Goal: Task Accomplishment & Management: Use online tool/utility

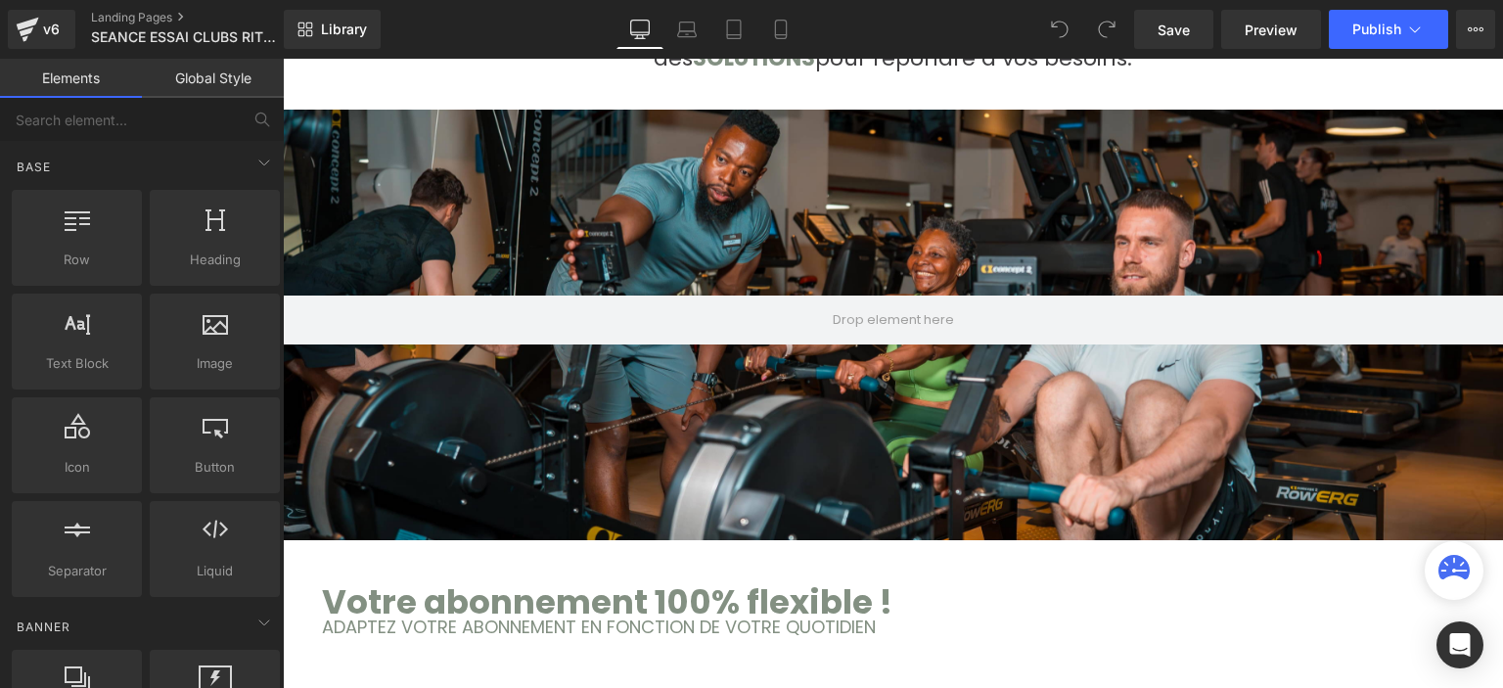
scroll to position [1650, 0]
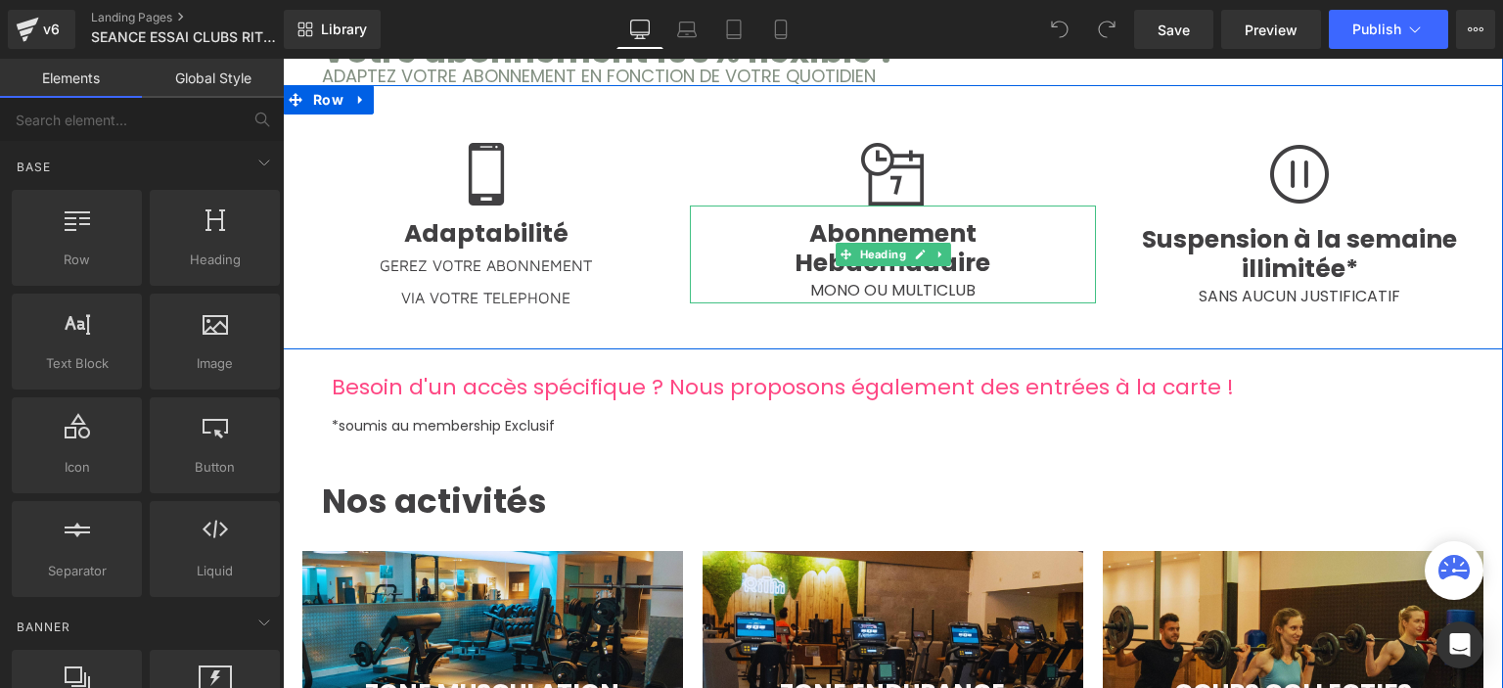
click at [888, 279] on span "MONO OU MULTICLUB" at bounding box center [892, 290] width 165 height 23
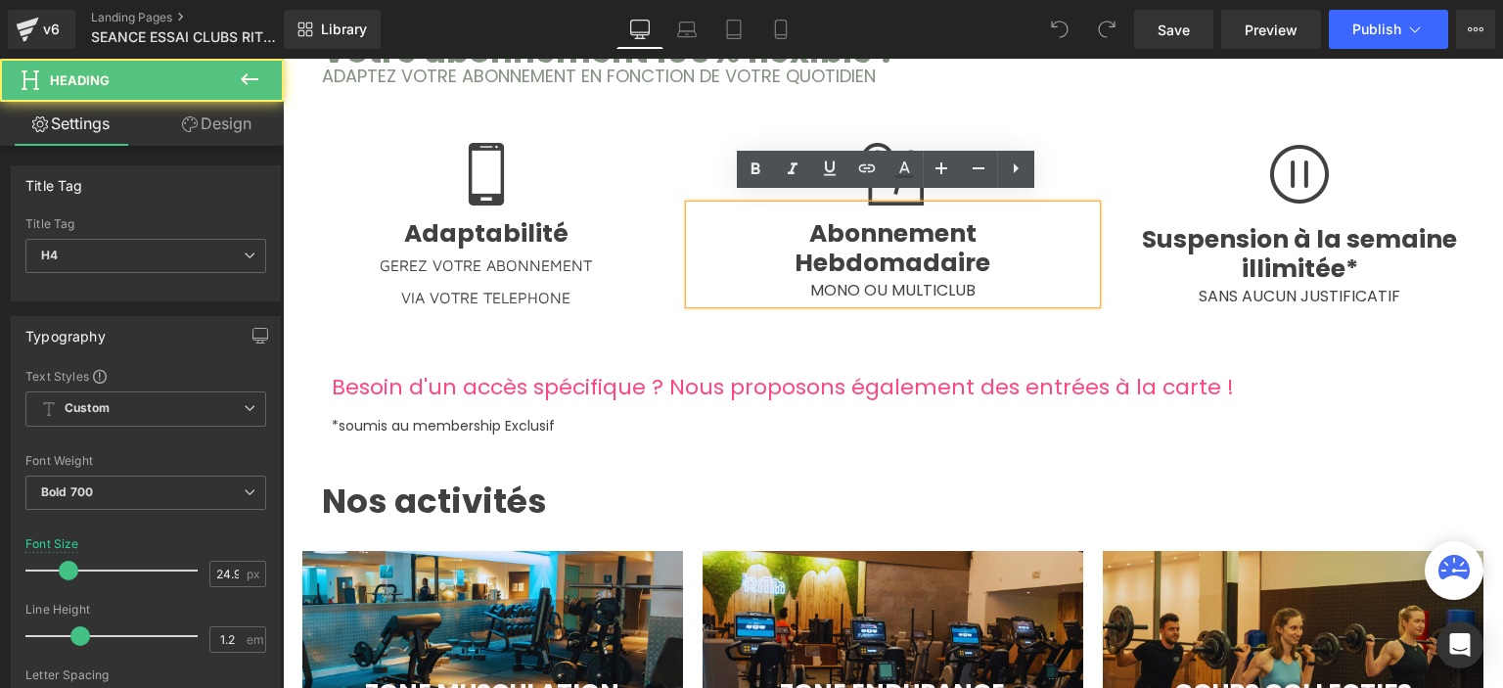
click at [886, 279] on span "MONO OU MULTICLUB" at bounding box center [892, 290] width 165 height 23
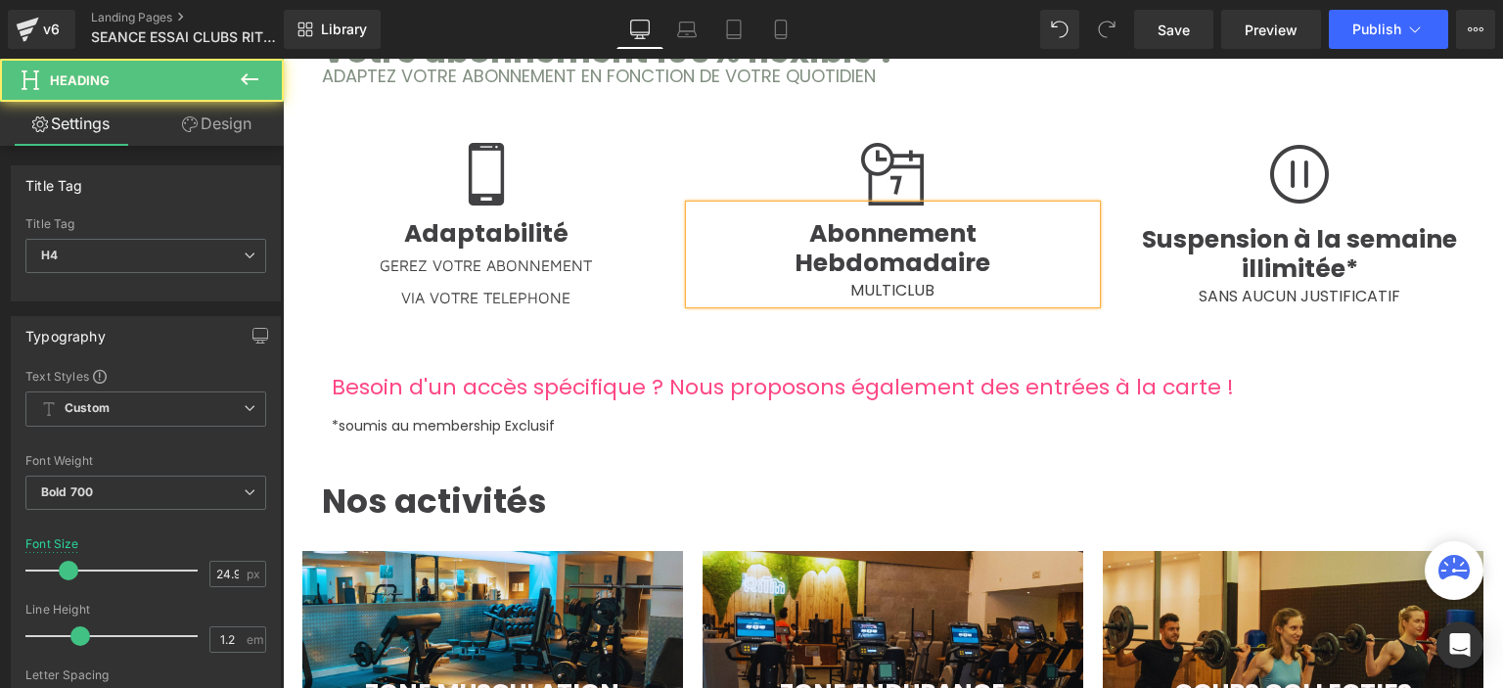
click at [962, 261] on span "Hebdomadaire" at bounding box center [892, 263] width 196 height 34
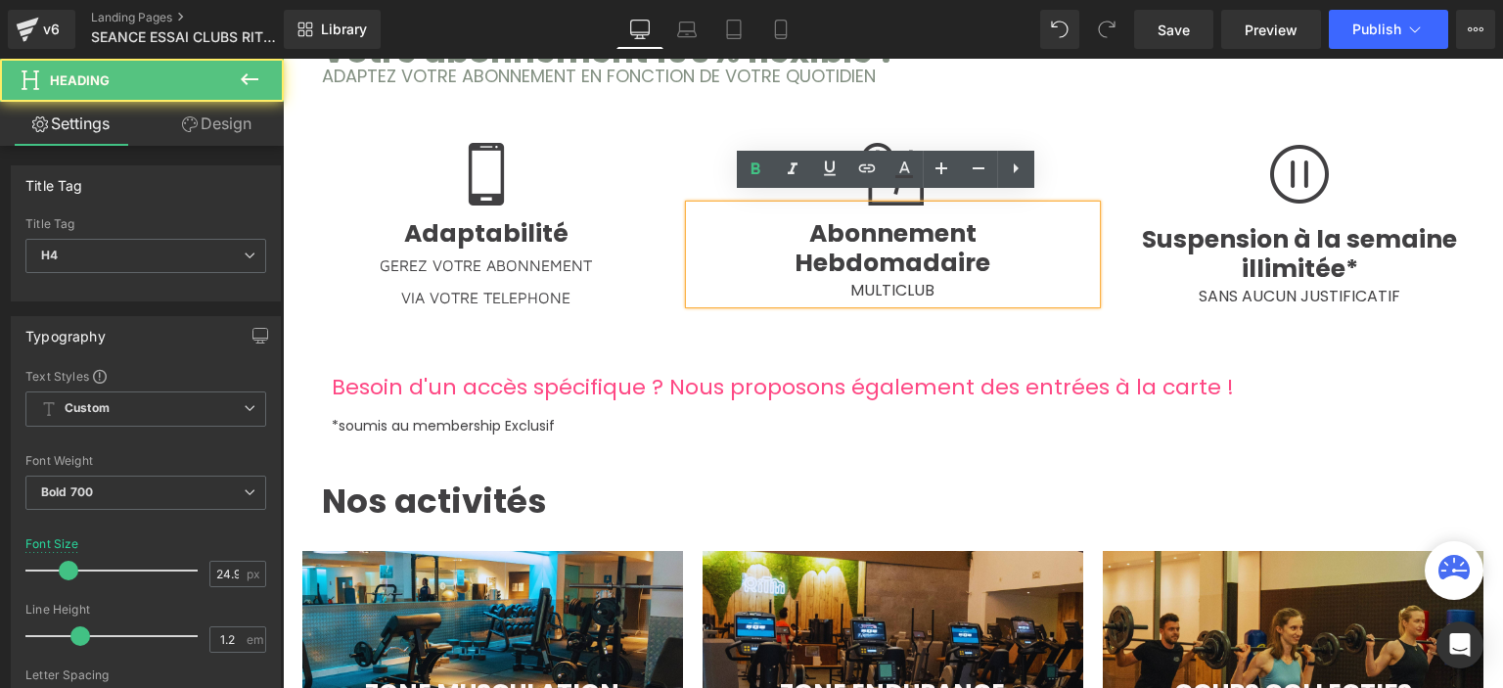
click at [934, 282] on div "MULTICLUB" at bounding box center [893, 290] width 407 height 25
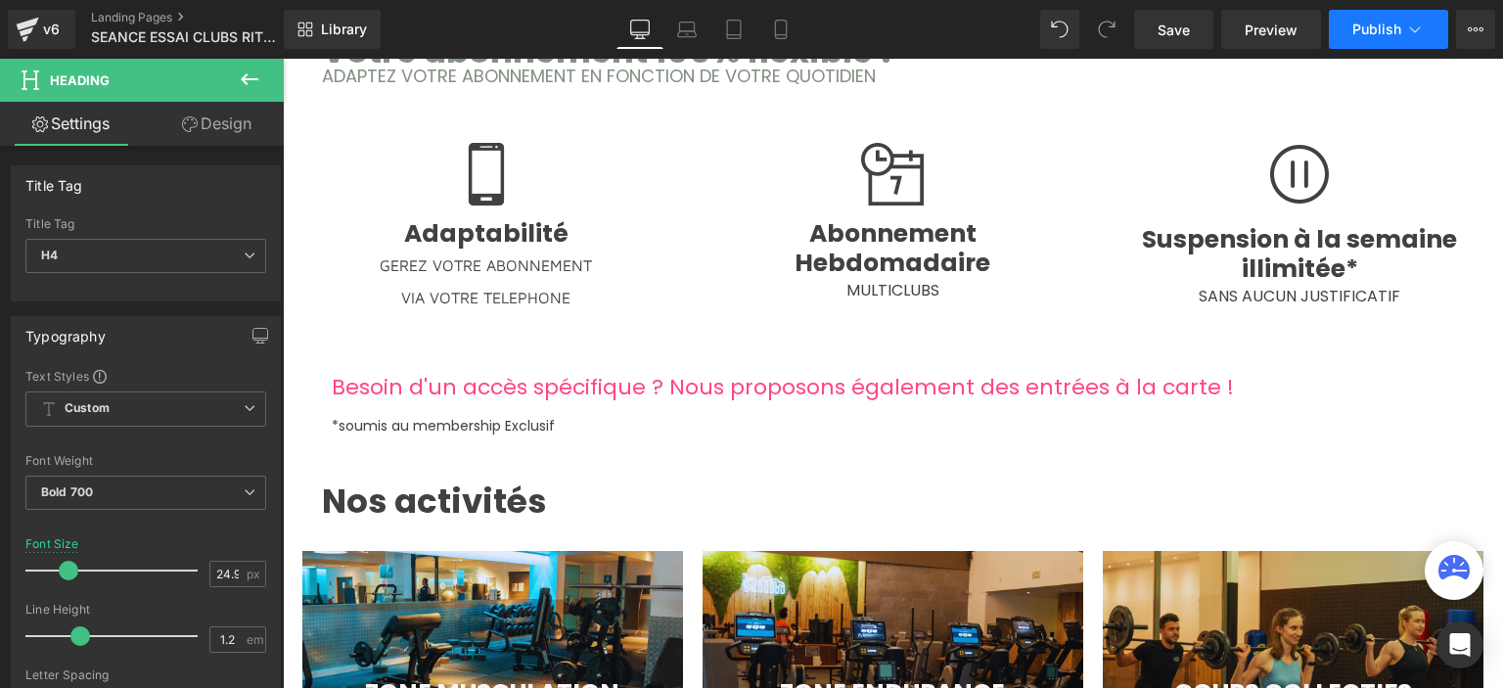
click at [1358, 28] on span "Publish" at bounding box center [1376, 30] width 49 height 16
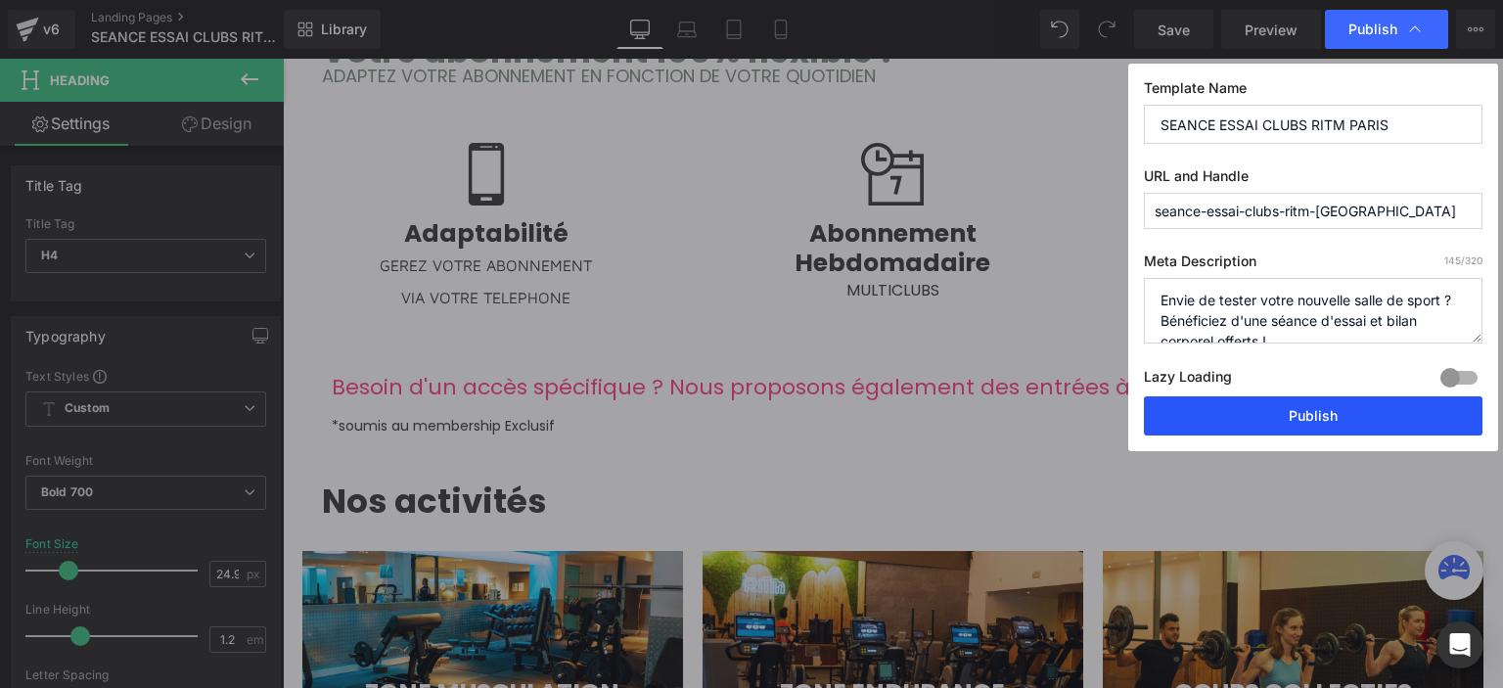
click at [1258, 433] on button "Publish" at bounding box center [1313, 415] width 339 height 39
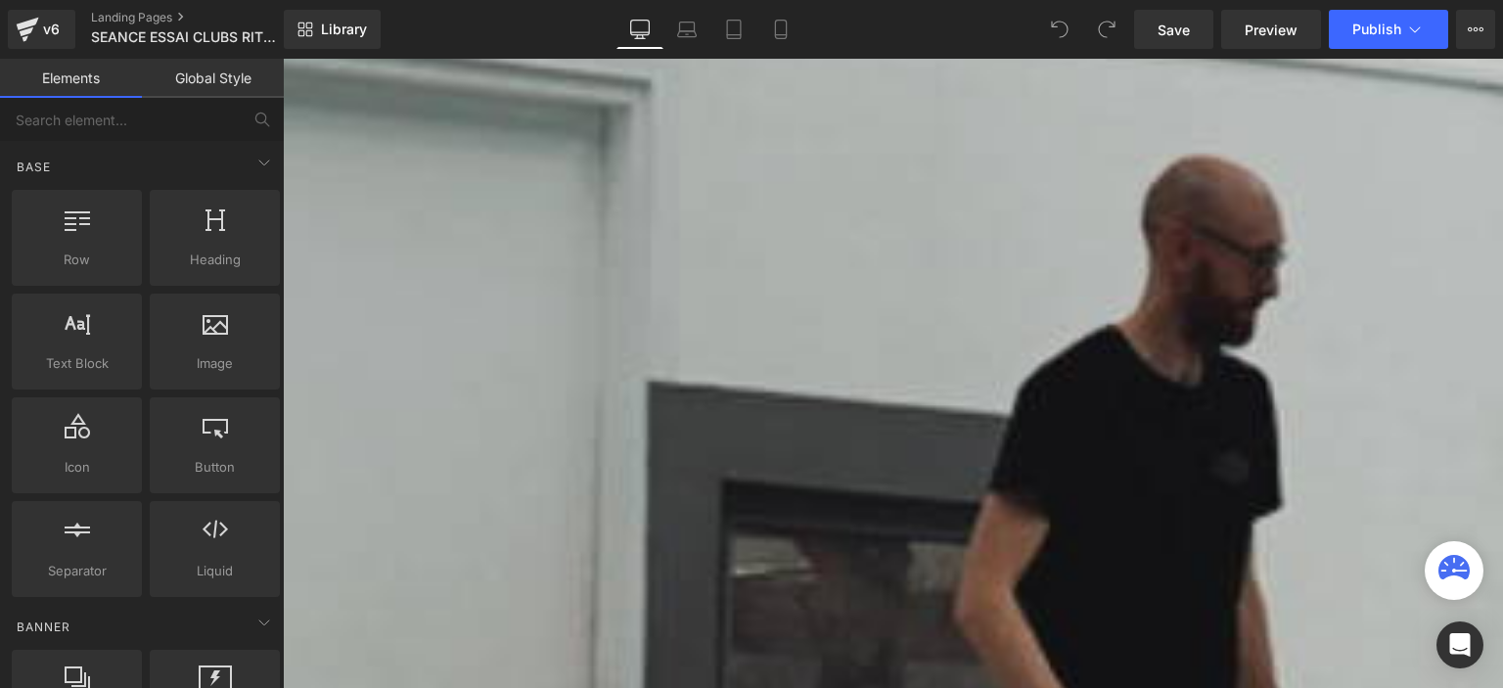
scroll to position [1650, 0]
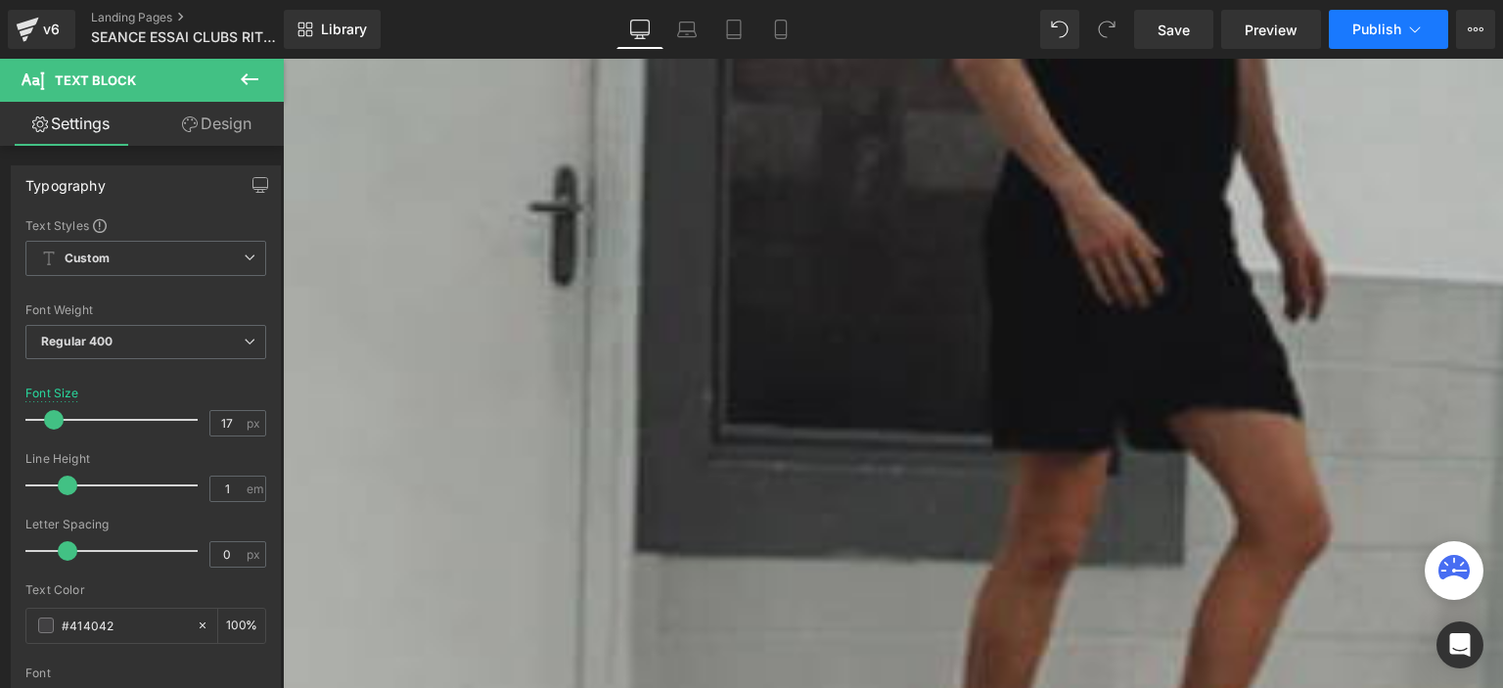
click at [1381, 35] on span "Publish" at bounding box center [1376, 30] width 49 height 16
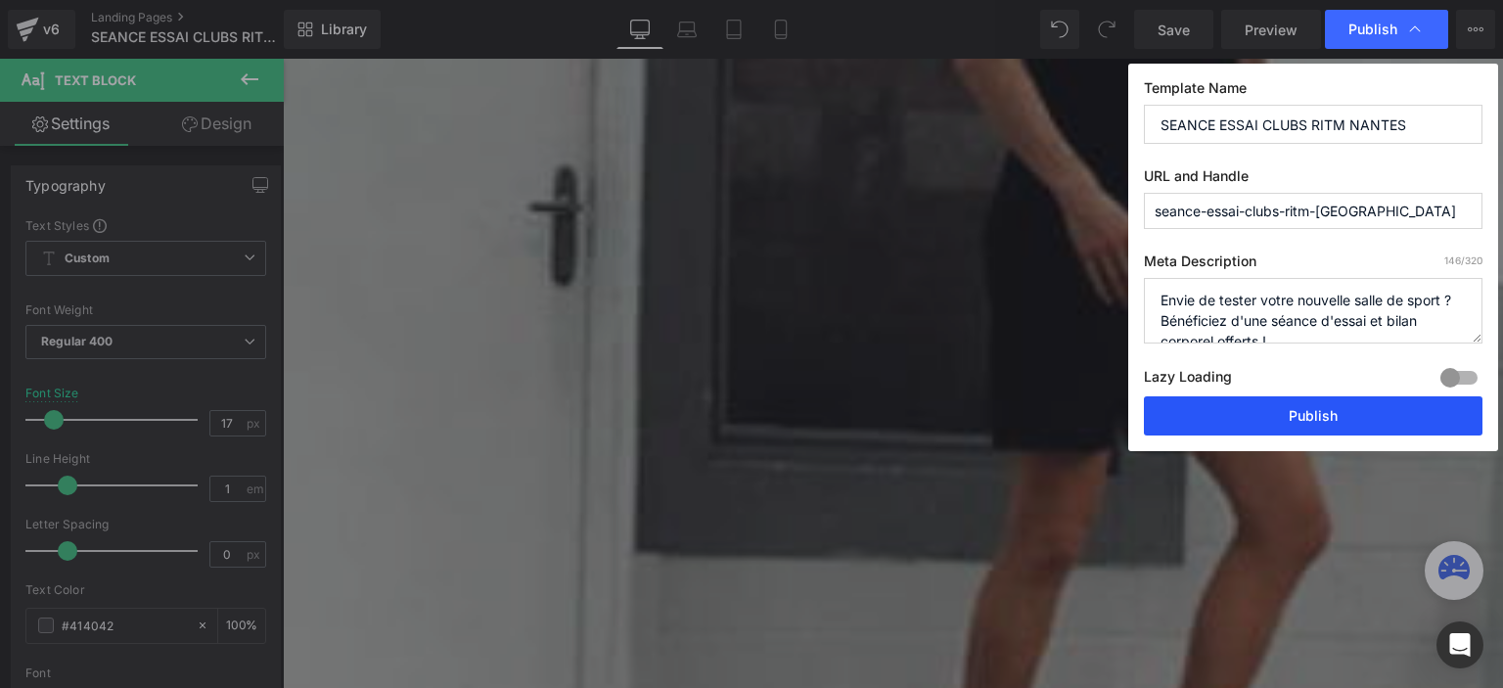
click at [1267, 406] on button "Publish" at bounding box center [1313, 415] width 339 height 39
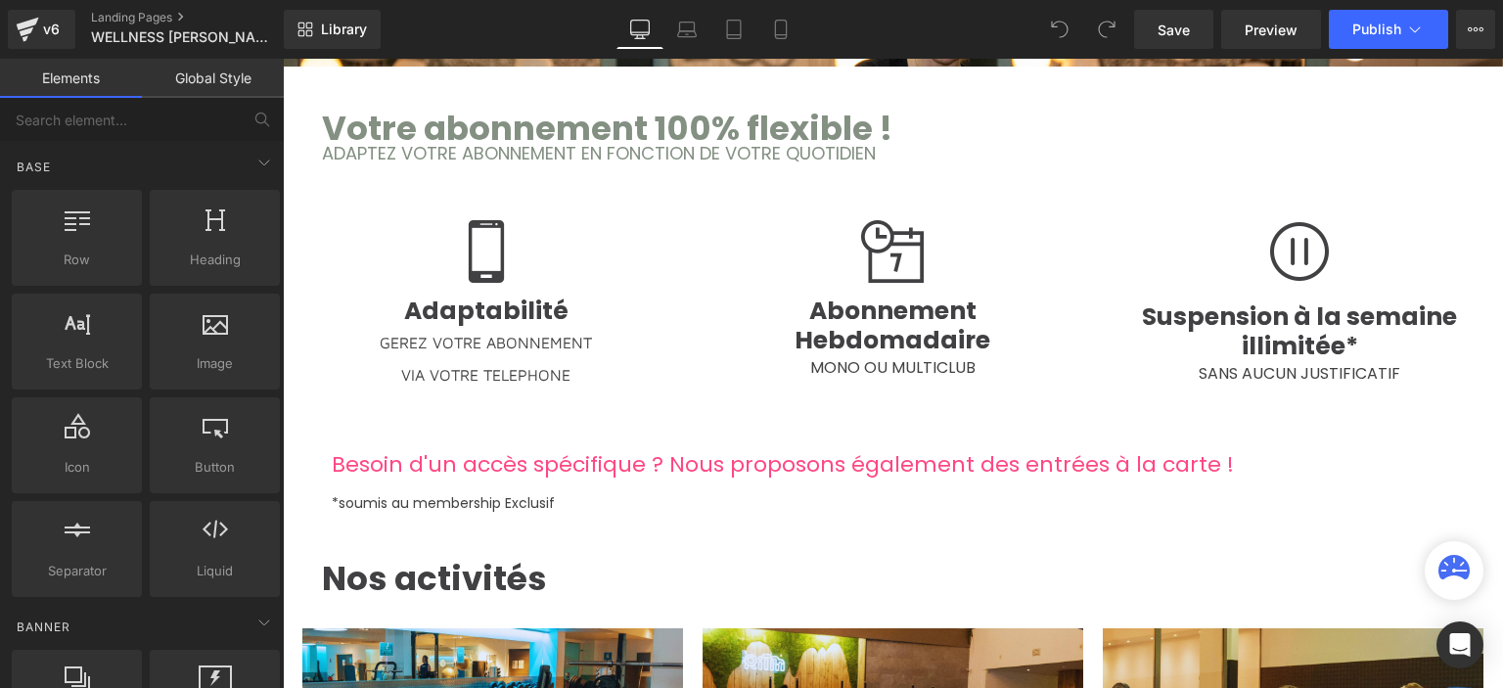
scroll to position [1894, 0]
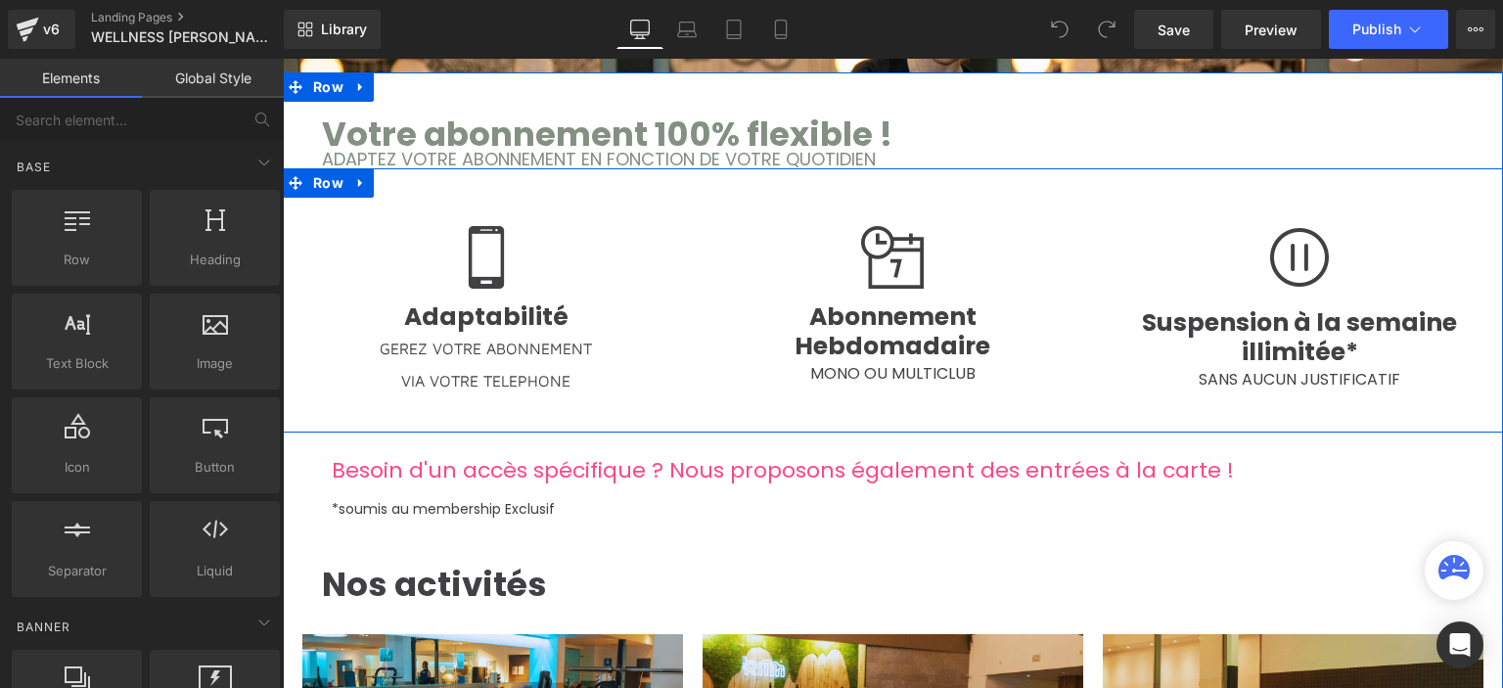
click at [886, 364] on span "MONO OU MULTICLUB" at bounding box center [892, 373] width 165 height 23
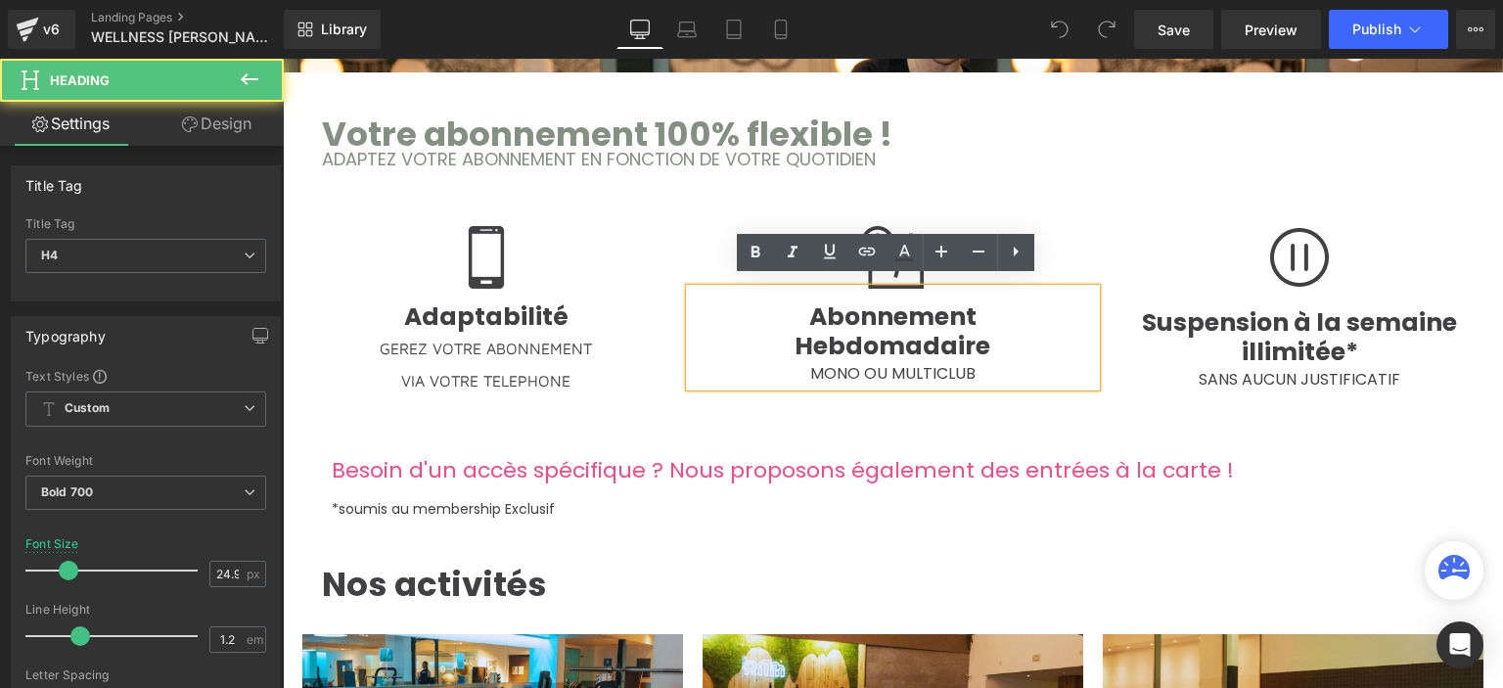
click at [886, 364] on span "MONO OU MULTICLUB" at bounding box center [892, 373] width 165 height 23
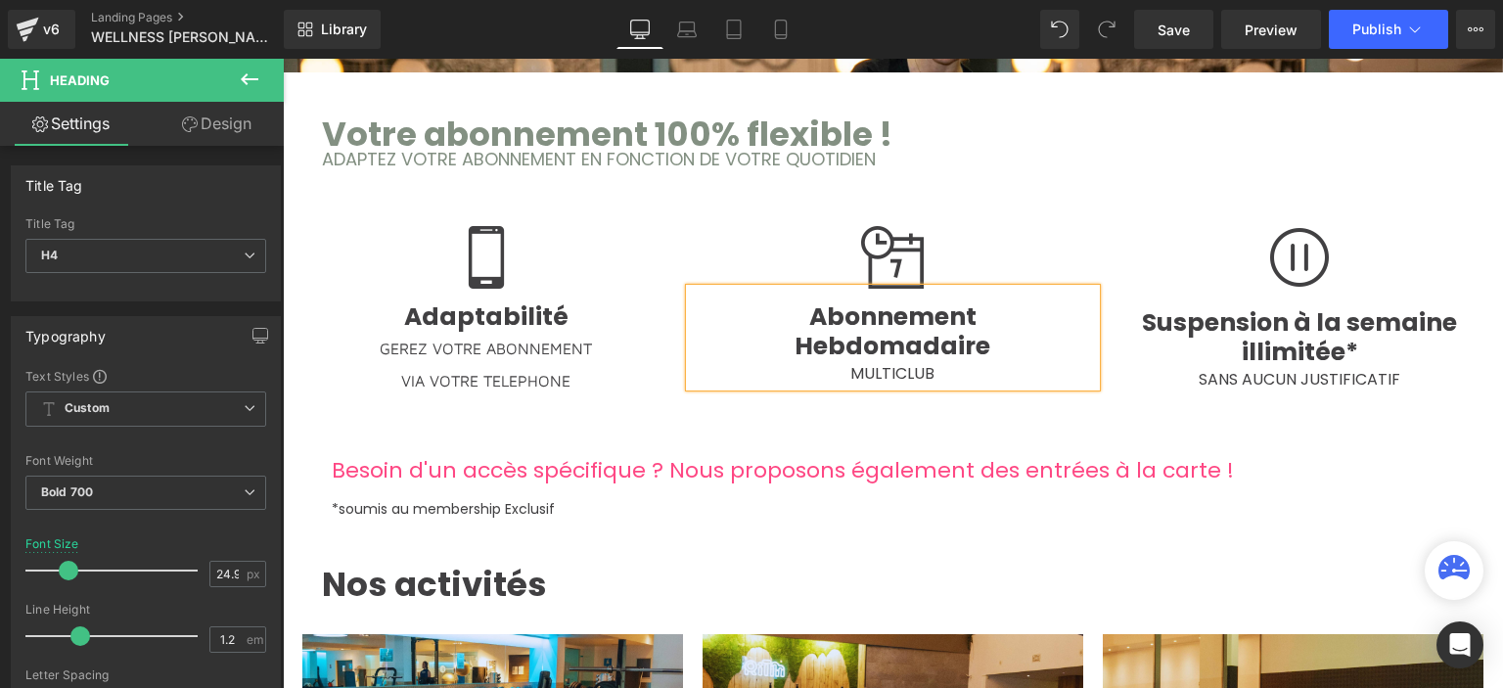
click at [965, 361] on div "MULTICLUB" at bounding box center [893, 373] width 407 height 25
click at [1362, 29] on span "Publish" at bounding box center [1376, 30] width 49 height 16
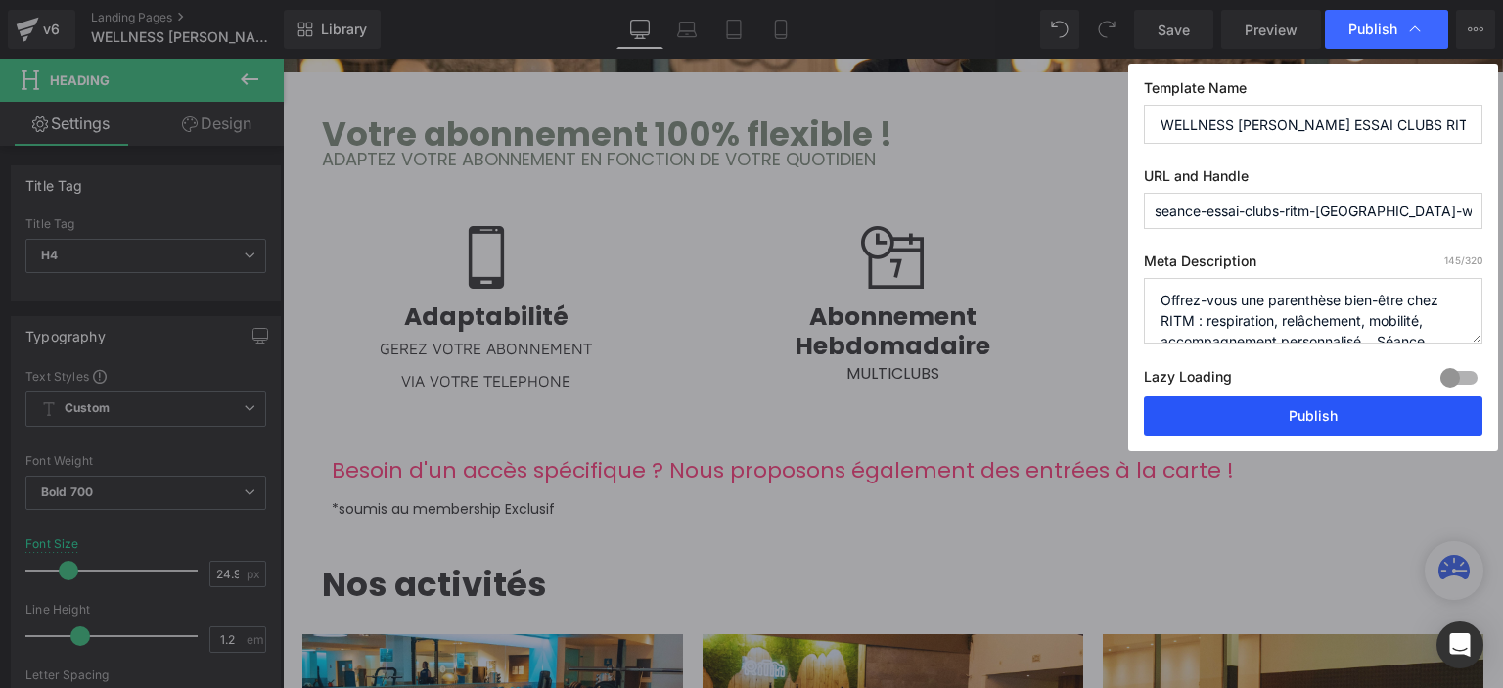
click at [1235, 405] on button "Publish" at bounding box center [1313, 415] width 339 height 39
